Goal: Task Accomplishment & Management: Complete application form

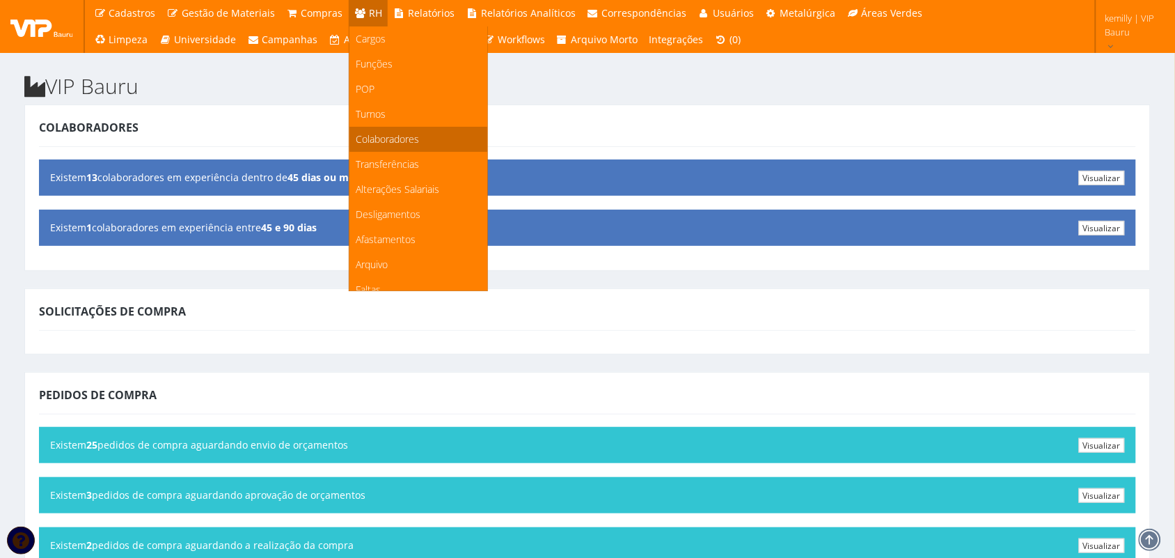
click at [376, 147] on link "Colaboradores" at bounding box center [419, 139] width 138 height 25
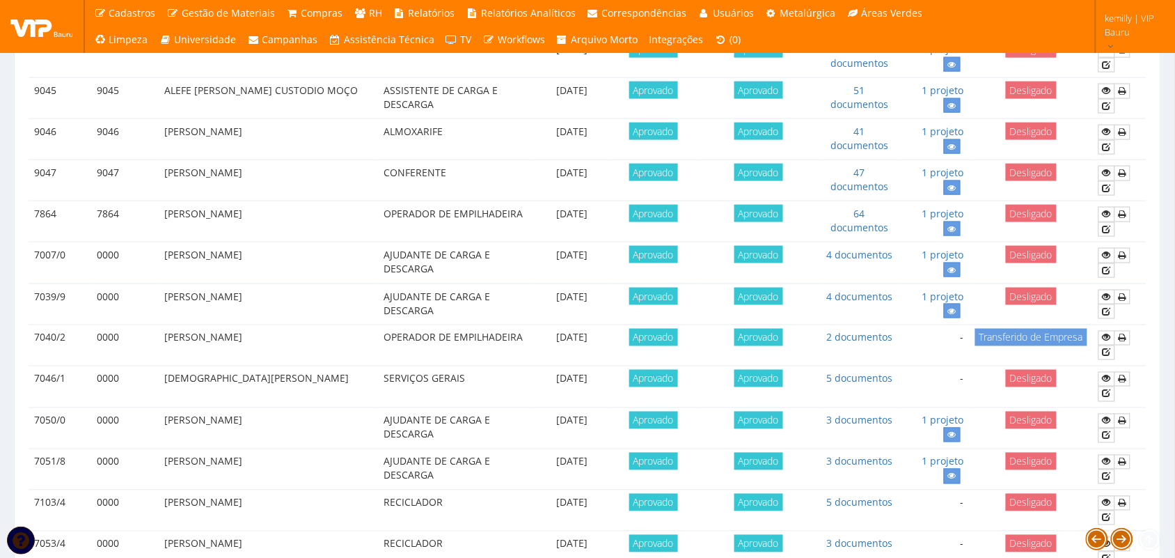
scroll to position [1196, 0]
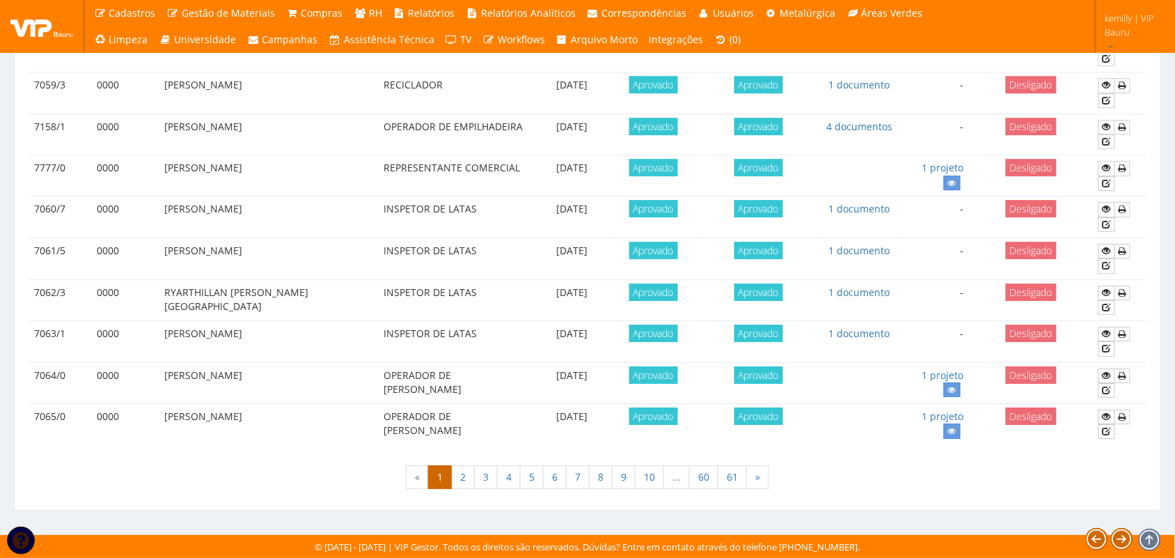
drag, startPoint x: 994, startPoint y: 474, endPoint x: 990, endPoint y: 461, distance: 13.7
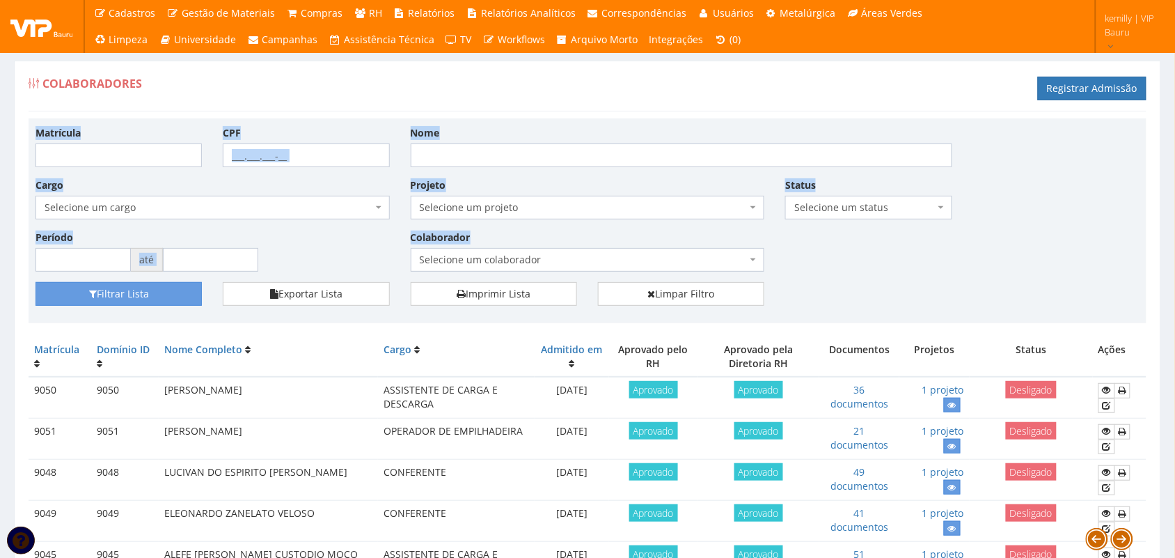
drag, startPoint x: 838, startPoint y: 53, endPoint x: 878, endPoint y: 290, distance: 240.2
click at [868, 273] on div "Matrícula CPF Nome Cargo Selecione um cargo G1225 D0029 - 4110-05 - AGENTE DE A…" at bounding box center [587, 203] width 1125 height 157
drag, startPoint x: 839, startPoint y: 295, endPoint x: 46, endPoint y: 101, distance: 816.4
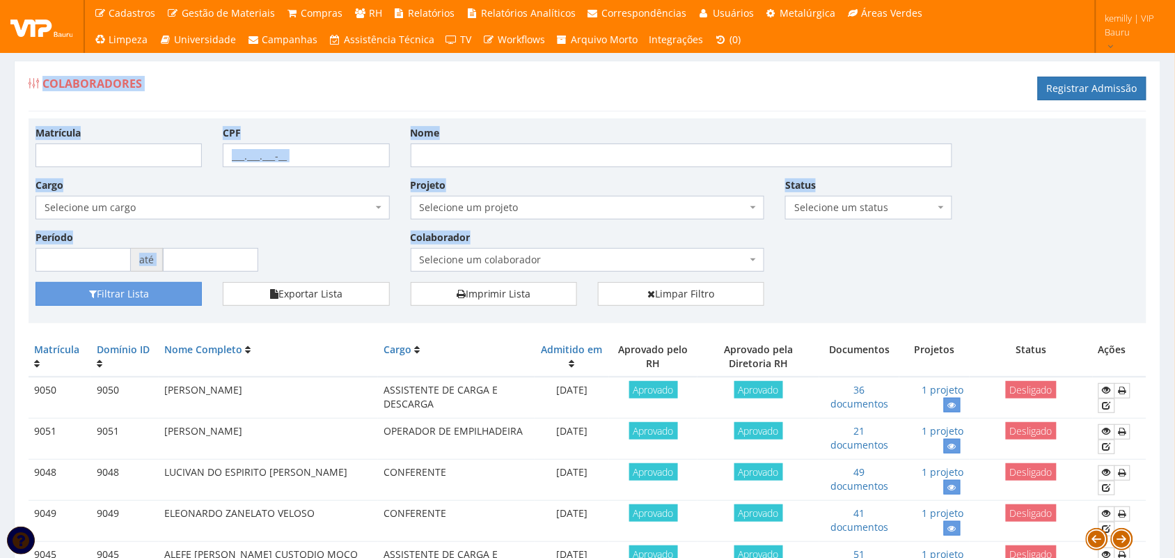
drag, startPoint x: 43, startPoint y: 98, endPoint x: 37, endPoint y: 94, distance: 7.5
click at [40, 97] on div "Colaboradores Registrar Admissão" at bounding box center [588, 91] width 1118 height 42
click at [266, 125] on div "Matrícula CPF Nome Cargo Selecione um cargo G1225 D0029 - 4110-05 - AGENTE DE A…" at bounding box center [588, 220] width 1118 height 205
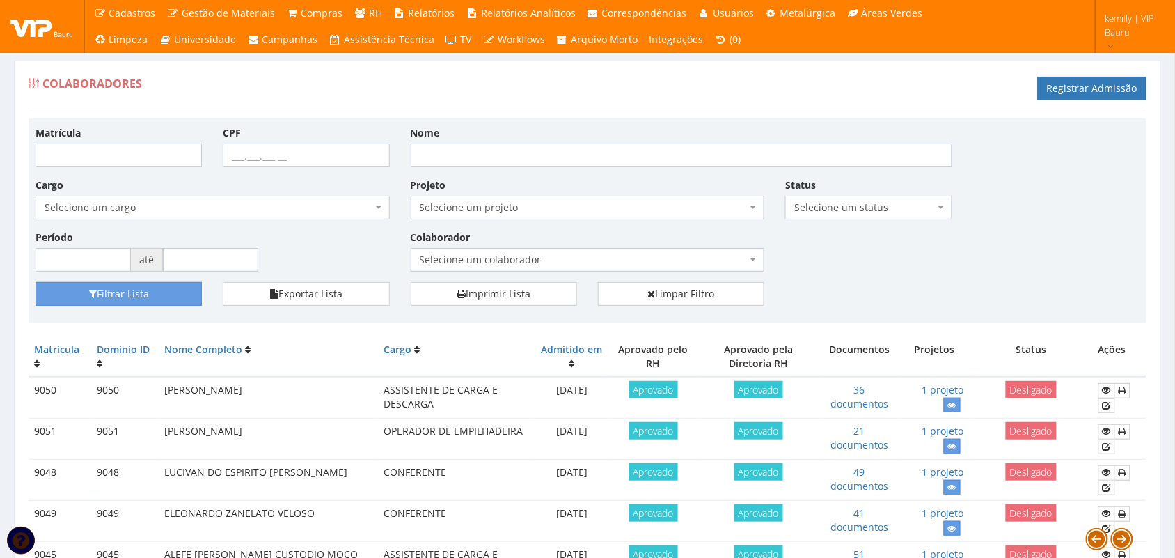
drag, startPoint x: 19, startPoint y: 81, endPoint x: 29, endPoint y: 87, distance: 11.0
click at [295, 92] on div "Colaboradores Registrar Admissão" at bounding box center [588, 91] width 1118 height 42
drag, startPoint x: 411, startPoint y: 133, endPoint x: 454, endPoint y: 134, distance: 43.2
click at [454, 134] on div "Nome" at bounding box center [681, 146] width 563 height 42
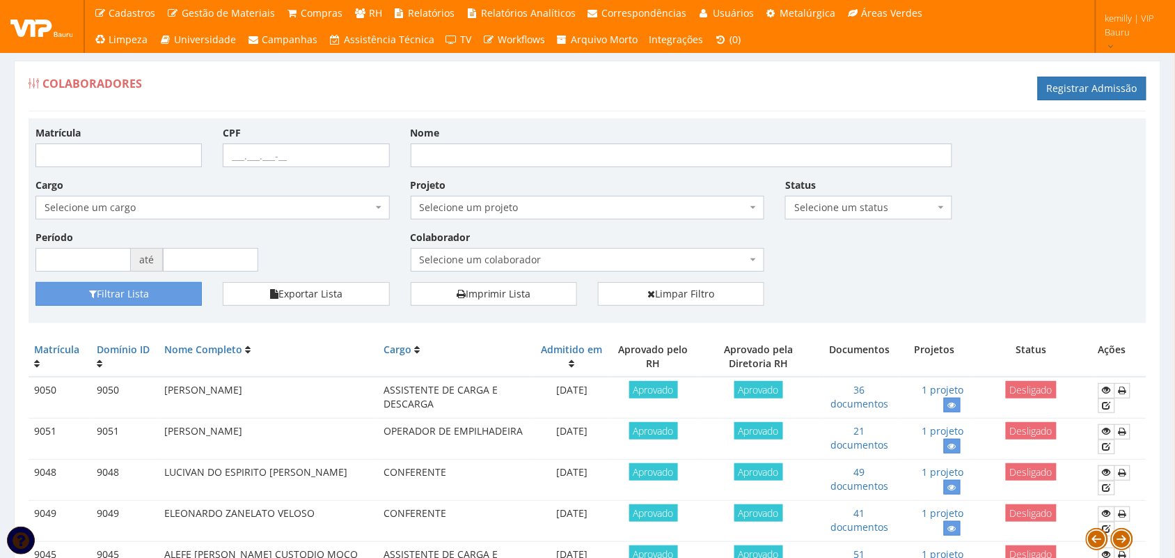
click at [423, 104] on div "Colaboradores Registrar Admissão" at bounding box center [588, 91] width 1118 height 42
drag, startPoint x: 408, startPoint y: 239, endPoint x: 479, endPoint y: 240, distance: 71.0
click at [479, 240] on div "Colaborador Selecione um colaborador 9761 - [PERSON_NAME] 9701 - [PERSON_NAME] …" at bounding box center [587, 251] width 375 height 42
drag, startPoint x: 409, startPoint y: 189, endPoint x: 462, endPoint y: 194, distance: 53.1
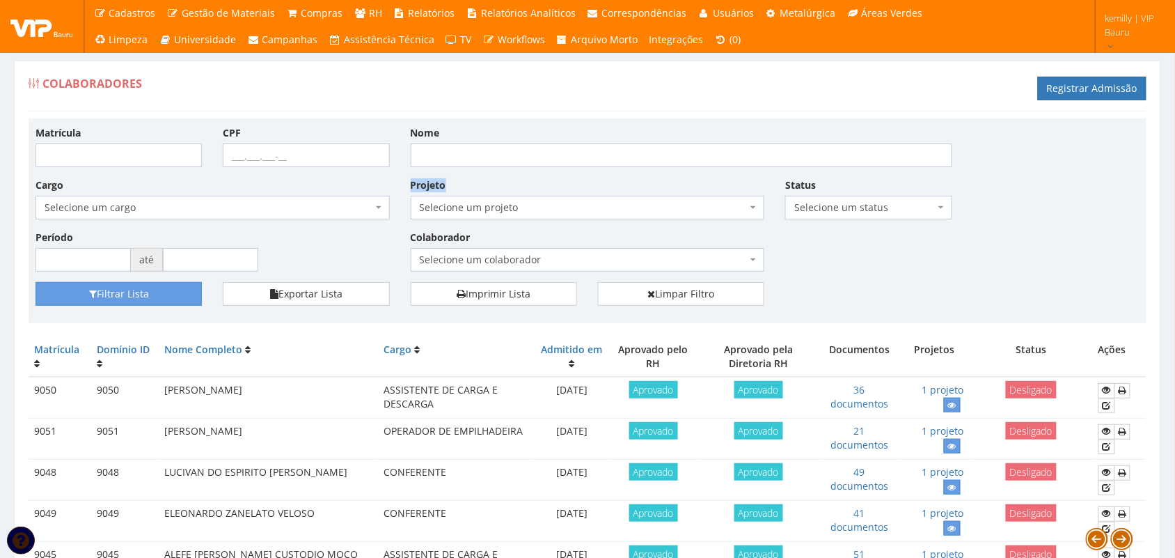
click at [462, 194] on div "Projeto Selecione um projeto G0112 D0112 - Cessão de Mão de Obra - Movimentação…" at bounding box center [587, 199] width 375 height 42
click at [465, 189] on div "Projeto Selecione um projeto G0112 D0112 - Cessão de Mão de Obra - Movimentação…" at bounding box center [587, 199] width 375 height 42
drag, startPoint x: 33, startPoint y: 134, endPoint x: 148, endPoint y: 136, distance: 115.6
click at [148, 136] on div "Matrícula" at bounding box center [118, 146] width 187 height 42
click at [150, 123] on div "Matrícula CPF Nome Cargo Selecione um cargo G1225 D0029 - 4110-05 - AGENTE DE A…" at bounding box center [588, 220] width 1118 height 205
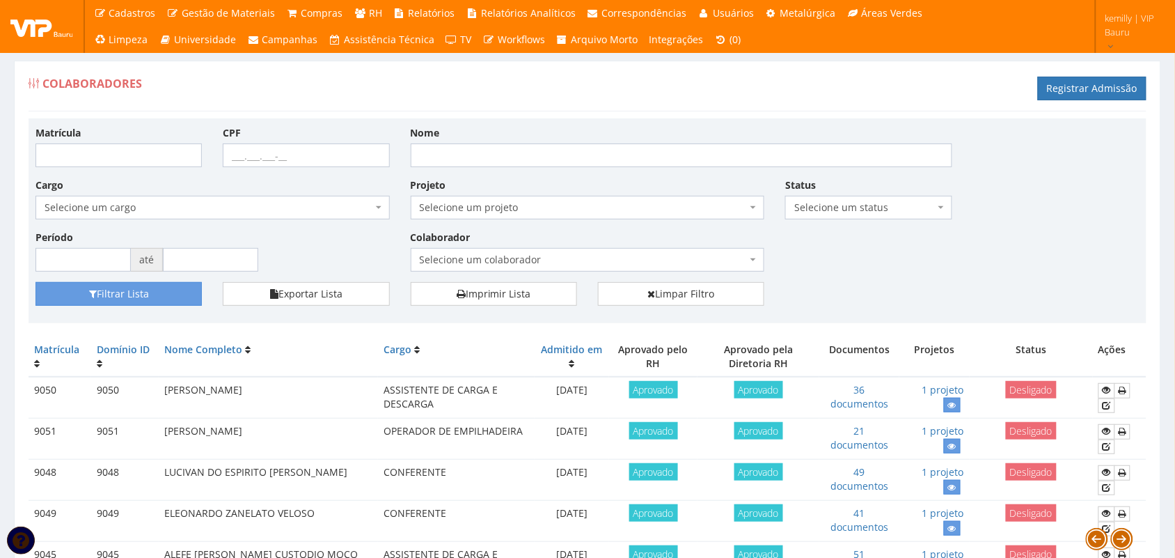
drag, startPoint x: 165, startPoint y: 97, endPoint x: 143, endPoint y: 196, distance: 100.5
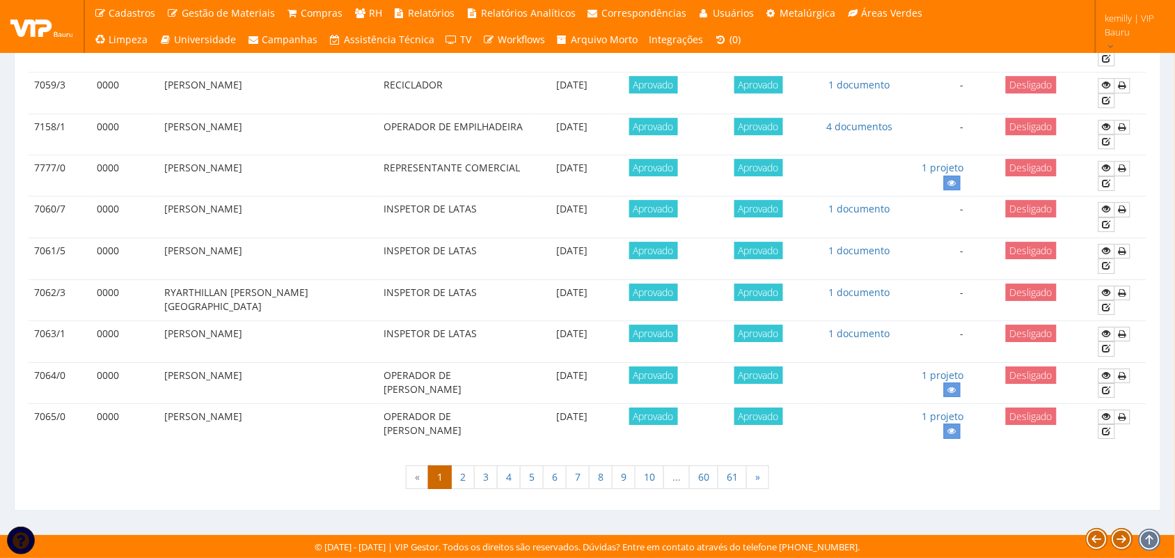
drag, startPoint x: 147, startPoint y: 502, endPoint x: 148, endPoint y: 453, distance: 48.7
drag, startPoint x: 144, startPoint y: 517, endPoint x: 143, endPoint y: 508, distance: 9.1
